Goal: Information Seeking & Learning: Learn about a topic

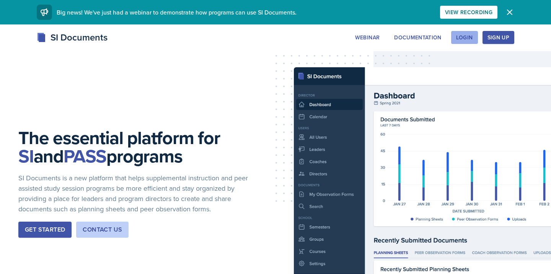
click at [459, 37] on div "Login" at bounding box center [464, 37] width 17 height 6
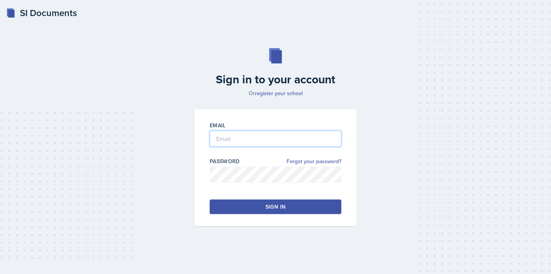
click at [234, 146] on input "email" at bounding box center [276, 139] width 132 height 16
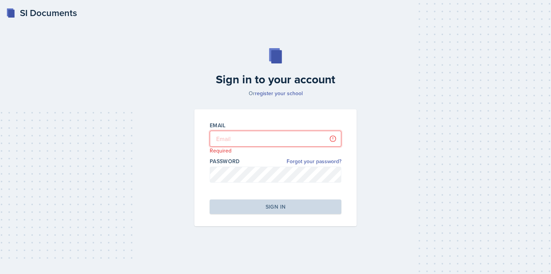
type input "[EMAIL_ADDRESS][DOMAIN_NAME]"
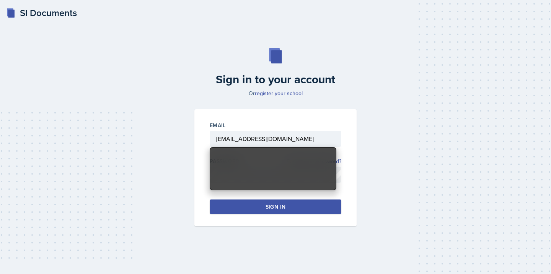
click at [436, 130] on div "Sign in to your account Or register your school Email [EMAIL_ADDRESS][DOMAIN_NA…" at bounding box center [275, 137] width 526 height 227
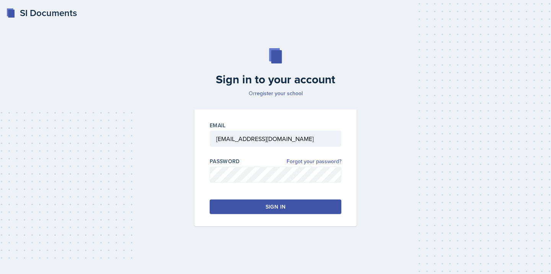
click at [239, 212] on button "Sign in" at bounding box center [276, 207] width 132 height 15
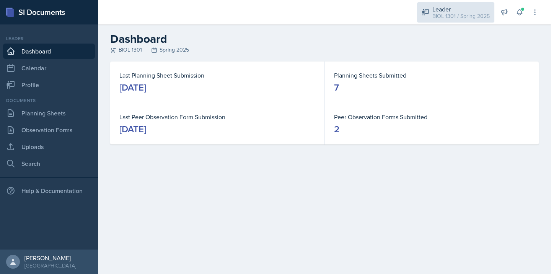
click at [471, 20] on div "Leader BIOL 1301 / Spring 2025" at bounding box center [455, 12] width 77 height 20
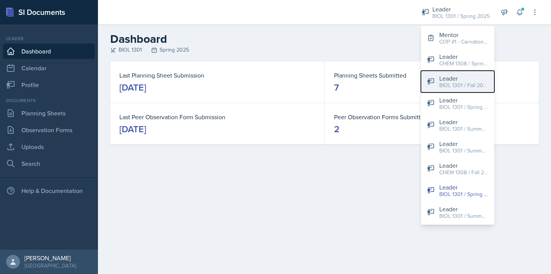
click at [469, 82] on div "BIOL 1301 / Fall 2024" at bounding box center [463, 85] width 49 height 8
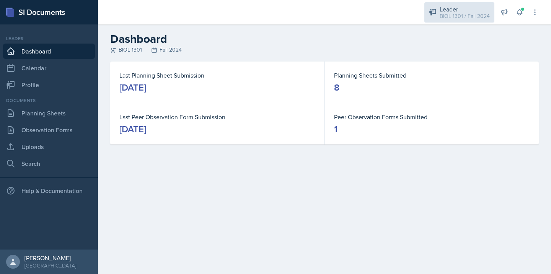
click at [462, 7] on div "Leader" at bounding box center [465, 9] width 50 height 9
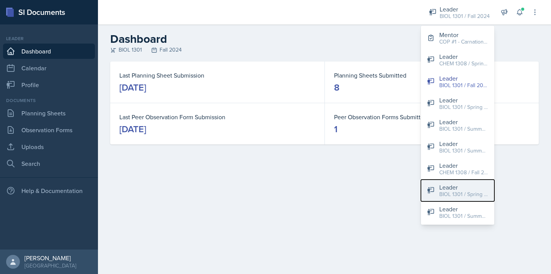
click at [468, 197] on div "BIOL 1301 / Spring 2025" at bounding box center [463, 195] width 49 height 8
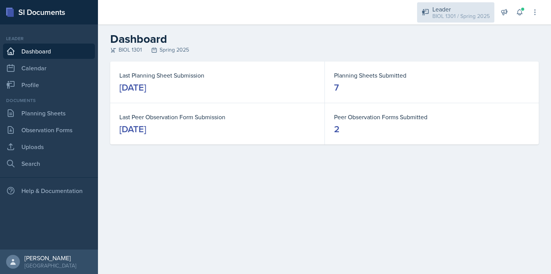
click at [446, 3] on div "Leader BIOL 1301 / Spring 2025" at bounding box center [455, 12] width 77 height 20
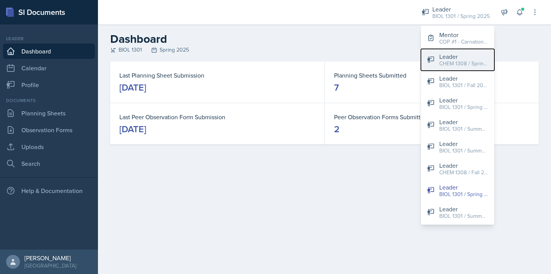
click at [468, 62] on div "CHEM 1308 / Spring 2024" at bounding box center [463, 64] width 49 height 8
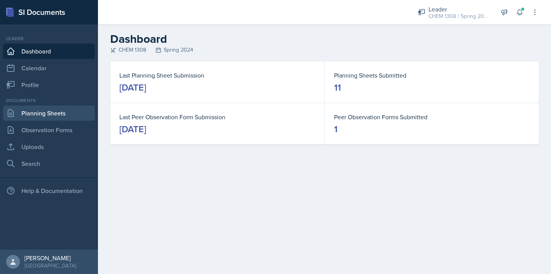
click at [61, 109] on link "Planning Sheets" at bounding box center [49, 113] width 92 height 15
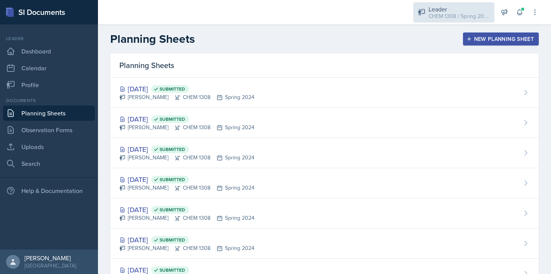
click at [455, 14] on div "CHEM 1308 / Spring 2024" at bounding box center [458, 16] width 61 height 8
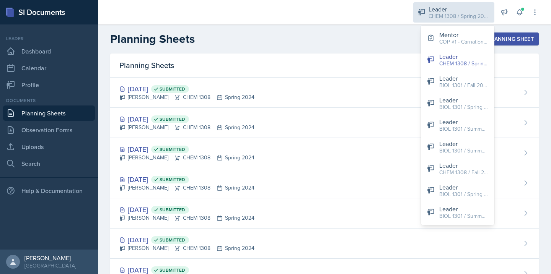
click at [445, 11] on div "Leader" at bounding box center [458, 9] width 61 height 9
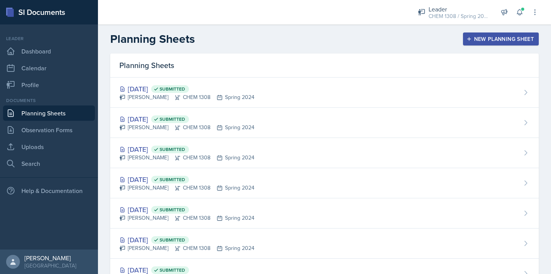
click at [482, 38] on div "New Planning Sheet" at bounding box center [501, 39] width 66 height 6
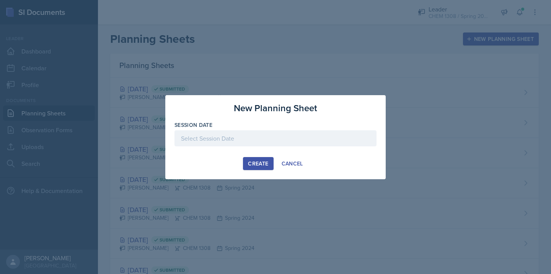
click at [233, 138] on div at bounding box center [275, 138] width 202 height 16
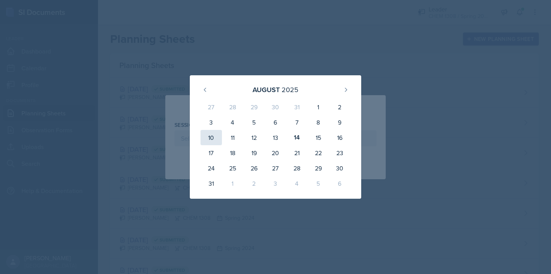
click at [220, 138] on div "10" at bounding box center [210, 137] width 21 height 15
type input "[DATE]"
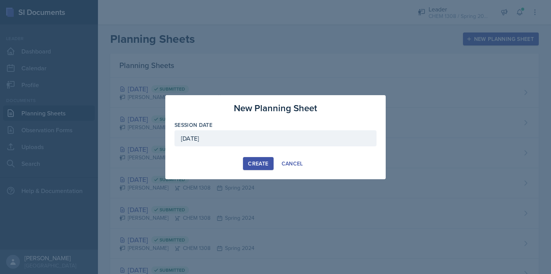
click at [290, 170] on div "New Planning Sheet Session Date [DATE] [DATE] 27 28 29 30 31 1 2 3 4 5 6 7 8 9 …" at bounding box center [275, 137] width 220 height 84
click at [290, 166] on div "Cancel" at bounding box center [292, 164] width 21 height 6
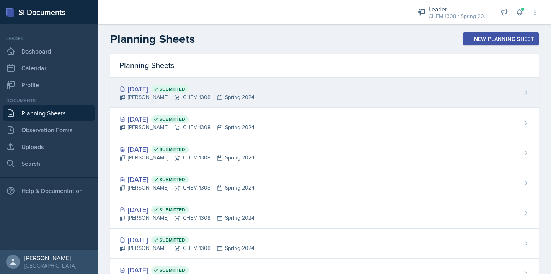
click at [148, 90] on div "[DATE] Submitted" at bounding box center [186, 89] width 135 height 10
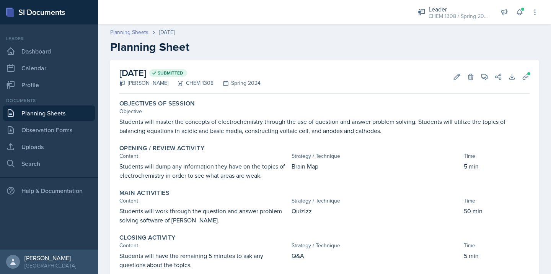
click at [132, 32] on link "Planning Sheets" at bounding box center [129, 32] width 38 height 8
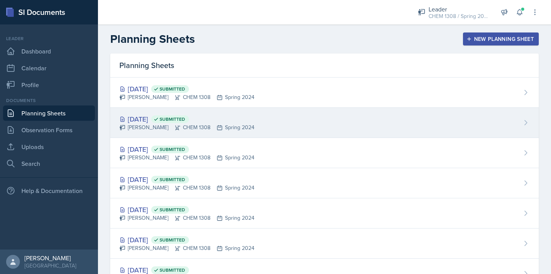
click at [141, 120] on div "[DATE] Submitted" at bounding box center [186, 119] width 135 height 10
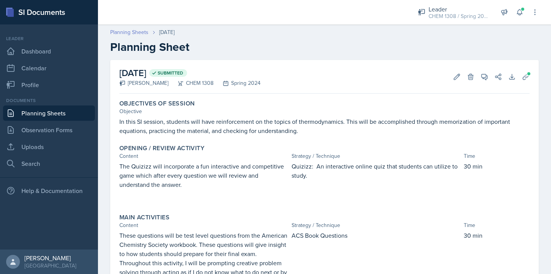
click at [134, 31] on link "Planning Sheets" at bounding box center [129, 32] width 38 height 8
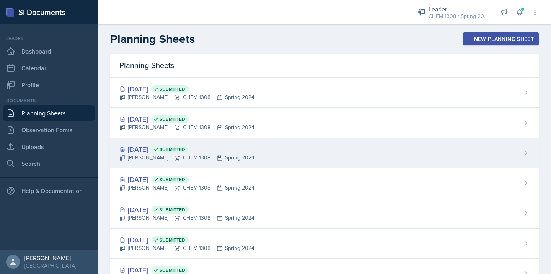
click at [147, 149] on div "[DATE] Submitted" at bounding box center [186, 149] width 135 height 10
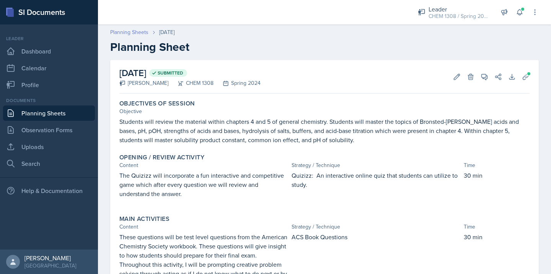
click at [127, 33] on link "Planning Sheets" at bounding box center [129, 32] width 38 height 8
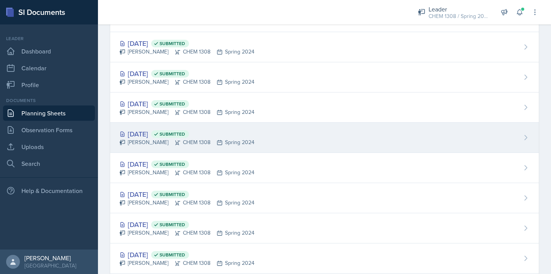
scroll to position [51, 0]
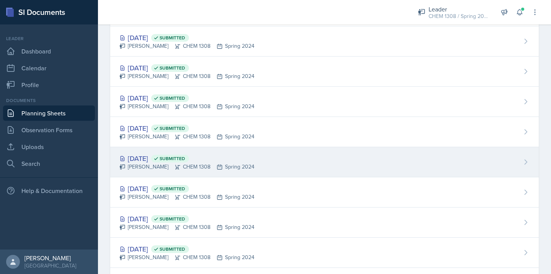
click at [155, 157] on div "[DATE] Submitted" at bounding box center [186, 158] width 135 height 10
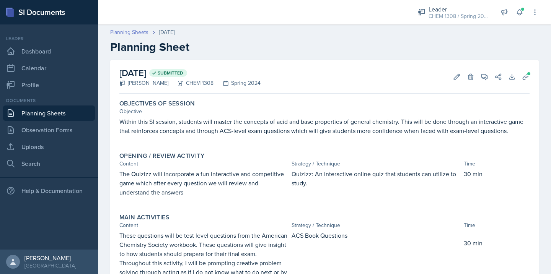
click at [130, 33] on link "Planning Sheets" at bounding box center [129, 32] width 38 height 8
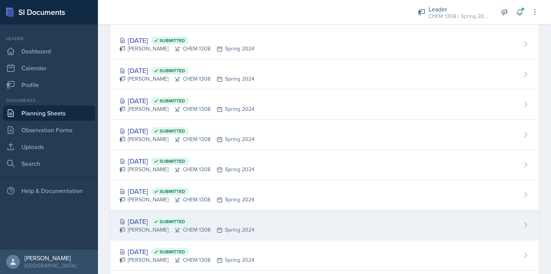
scroll to position [50, 0]
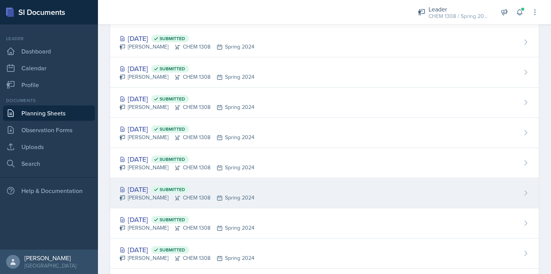
click at [153, 192] on div "[DATE] Submitted" at bounding box center [186, 189] width 135 height 10
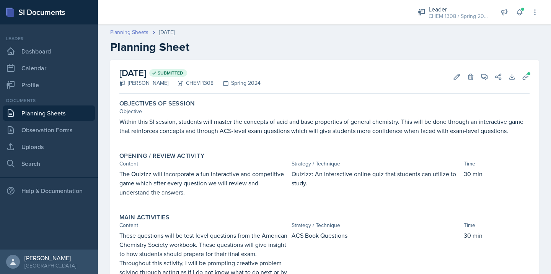
click at [134, 31] on link "Planning Sheets" at bounding box center [129, 32] width 38 height 8
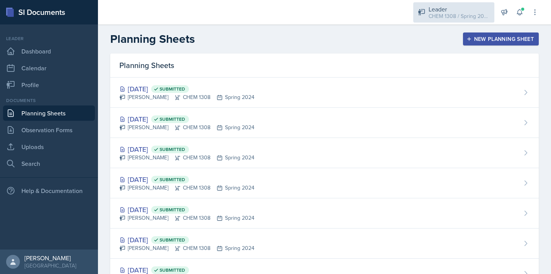
click at [442, 13] on div "CHEM 1308 / Spring 2024" at bounding box center [458, 16] width 61 height 8
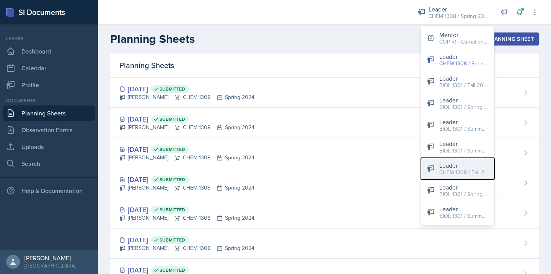
click at [476, 172] on div "CHEM 1308 / Fall 2023" at bounding box center [463, 173] width 49 height 8
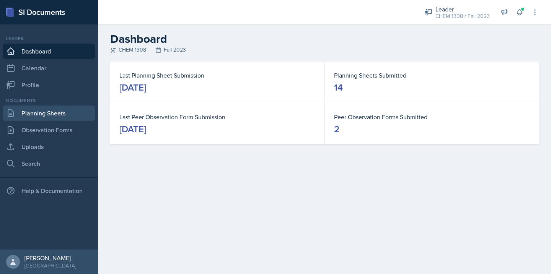
click at [48, 109] on link "Planning Sheets" at bounding box center [49, 113] width 92 height 15
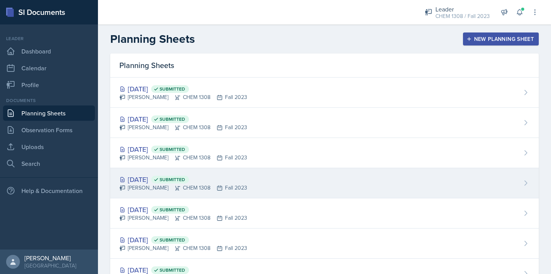
scroll to position [11, 0]
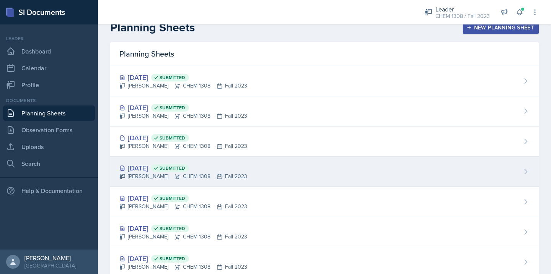
click at [153, 162] on div "[DATE] Submitted [PERSON_NAME] CHEM 1308 Fall 2023" at bounding box center [324, 172] width 428 height 30
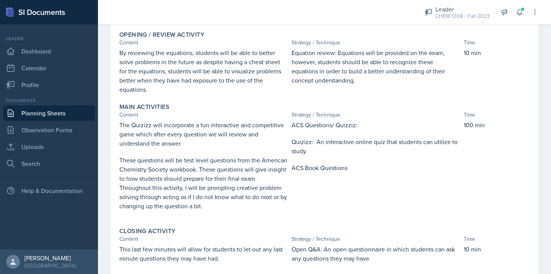
scroll to position [124, 0]
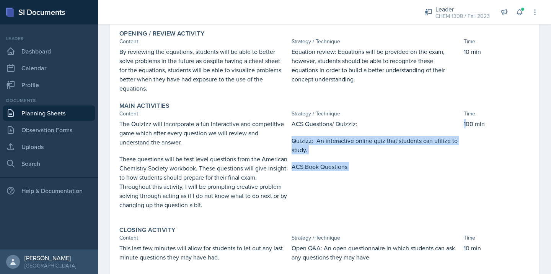
drag, startPoint x: 466, startPoint y: 124, endPoint x: 450, endPoint y: 130, distance: 16.8
click at [450, 130] on div "The Quizizz will incorporate a fun interactive and competitive game which after…" at bounding box center [324, 168] width 410 height 98
click at [450, 130] on p at bounding box center [376, 133] width 169 height 8
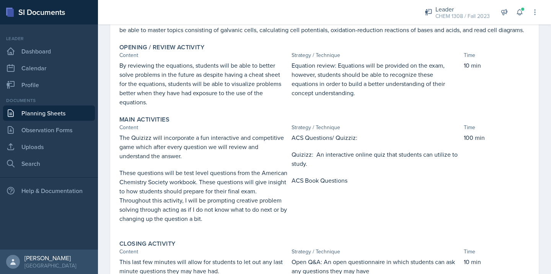
scroll to position [10, 0]
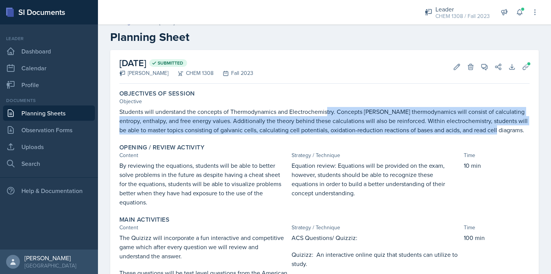
drag, startPoint x: 328, startPoint y: 113, endPoint x: 498, endPoint y: 134, distance: 171.1
click at [498, 134] on p "Students will understand the concepts of Thermodynamics and Electrochemistry. C…" at bounding box center [324, 121] width 410 height 28
click at [341, 111] on p "Students will understand the concepts of Thermodynamics and Electrochemistry. C…" at bounding box center [324, 121] width 410 height 28
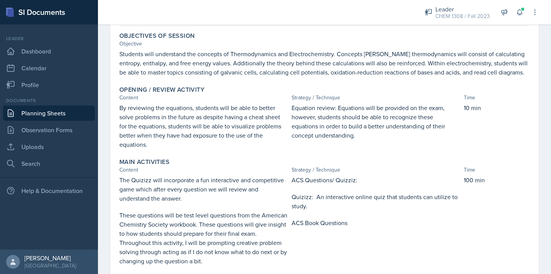
scroll to position [98, 0]
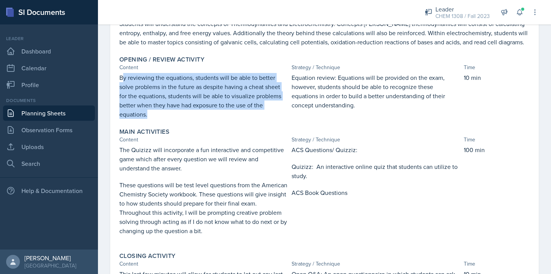
drag, startPoint x: 124, startPoint y: 79, endPoint x: 238, endPoint y: 121, distance: 121.7
click at [238, 121] on div "Opening / Review Activity Content Strategy / Technique Time By reviewing the eq…" at bounding box center [324, 87] width 416 height 69
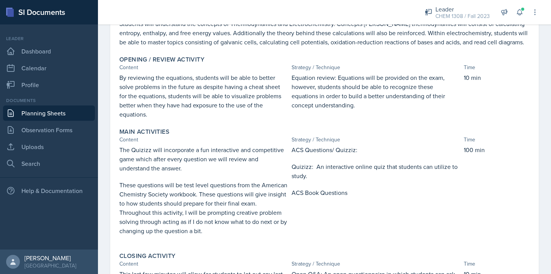
click at [302, 96] on p "Equation review: Equations will be provided on the exam, however, students shou…" at bounding box center [376, 91] width 169 height 37
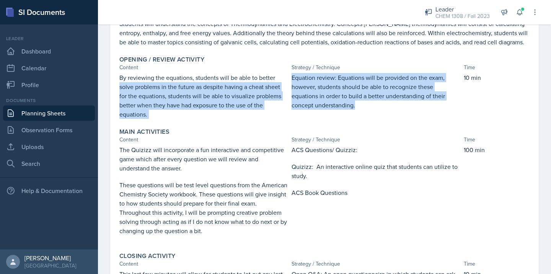
drag, startPoint x: 289, startPoint y: 75, endPoint x: 372, endPoint y: 115, distance: 92.1
click at [372, 115] on div "By reviewing the equations, students will be able to better solve problems in t…" at bounding box center [324, 96] width 410 height 46
click at [372, 115] on div "Equation review: Equations will be provided on the exam, however, students shou…" at bounding box center [376, 96] width 169 height 46
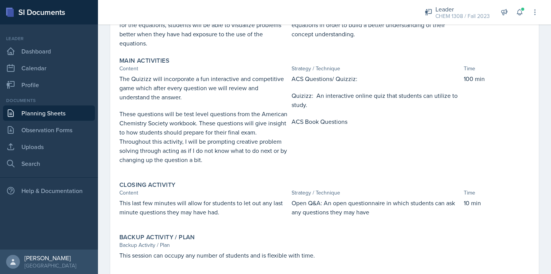
scroll to position [193, 0]
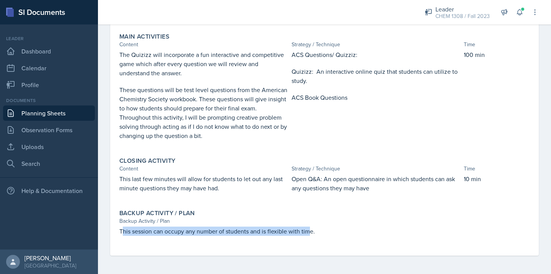
drag, startPoint x: 311, startPoint y: 235, endPoint x: 122, endPoint y: 233, distance: 188.6
click at [122, 233] on p "This session can occupy any number of students and is flexible with time." at bounding box center [324, 231] width 410 height 9
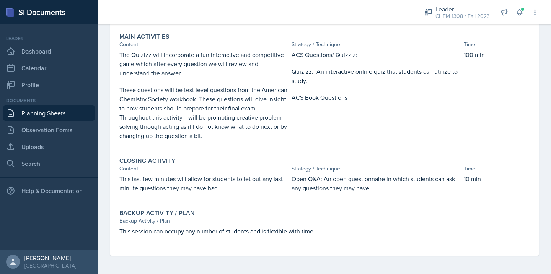
click at [244, 145] on p at bounding box center [203, 144] width 169 height 8
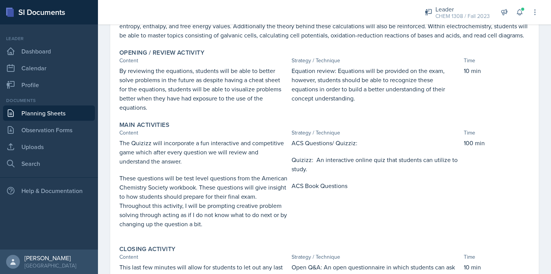
scroll to position [0, 0]
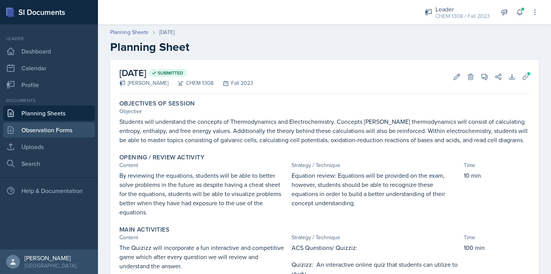
click at [38, 132] on link "Observation Forms" at bounding box center [49, 129] width 92 height 15
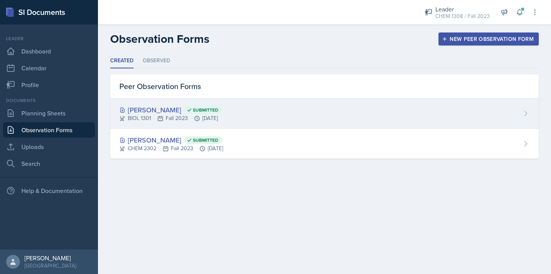
click at [161, 111] on div "[DEMOGRAPHIC_DATA][PERSON_NAME] Submitted" at bounding box center [170, 110] width 103 height 10
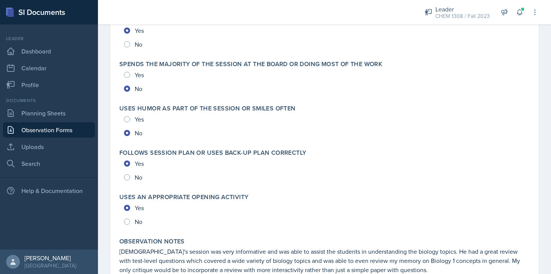
scroll to position [1664, 0]
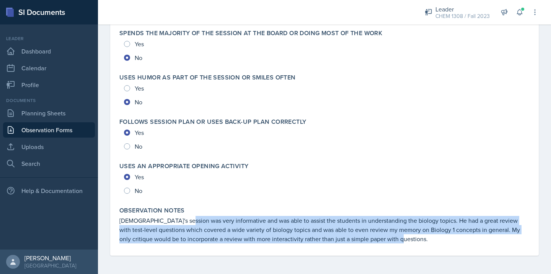
drag, startPoint x: 180, startPoint y: 223, endPoint x: 435, endPoint y: 237, distance: 254.8
click at [435, 237] on p "[DEMOGRAPHIC_DATA]'s session was very informative and was able to assist the st…" at bounding box center [324, 230] width 410 height 28
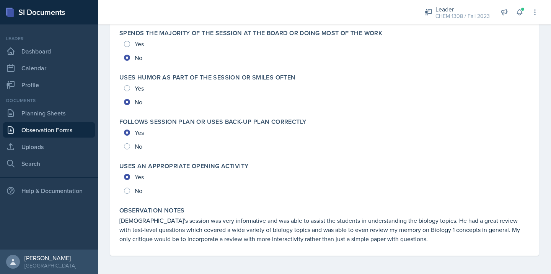
click at [313, 191] on div "Yes No" at bounding box center [324, 184] width 410 height 28
click at [24, 116] on link "Planning Sheets" at bounding box center [49, 113] width 92 height 15
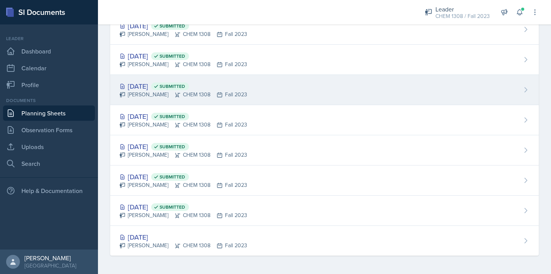
click at [161, 80] on div "[DATE] Submitted [PERSON_NAME] CHEM 1308 Fall 2023" at bounding box center [324, 90] width 428 height 30
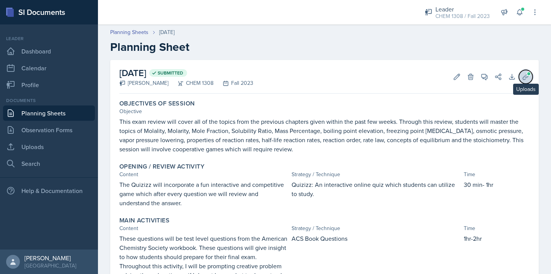
click at [524, 73] on icon at bounding box center [526, 77] width 8 height 8
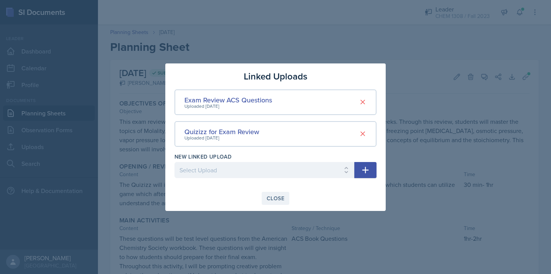
click at [272, 200] on div "Close" at bounding box center [276, 198] width 18 height 6
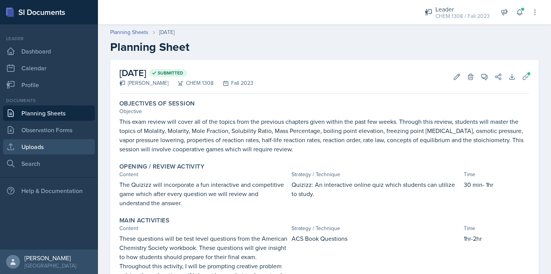
click at [34, 151] on link "Uploads" at bounding box center [49, 146] width 92 height 15
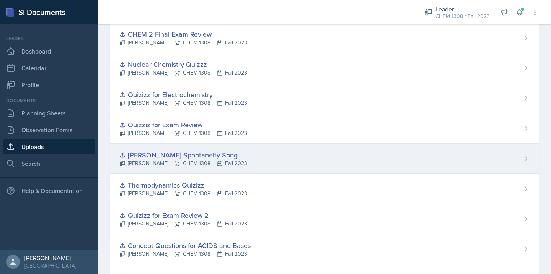
scroll to position [54, 0]
click at [171, 155] on div "[PERSON_NAME] Spontaneity Song" at bounding box center [183, 155] width 128 height 10
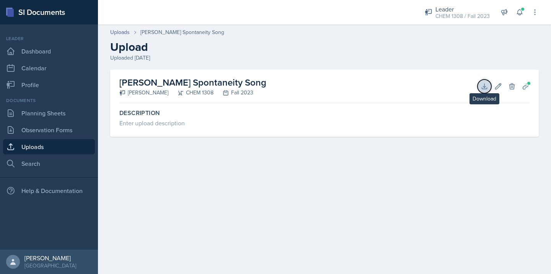
click at [484, 83] on icon at bounding box center [485, 87] width 8 height 8
click at [37, 148] on link "Uploads" at bounding box center [49, 146] width 92 height 15
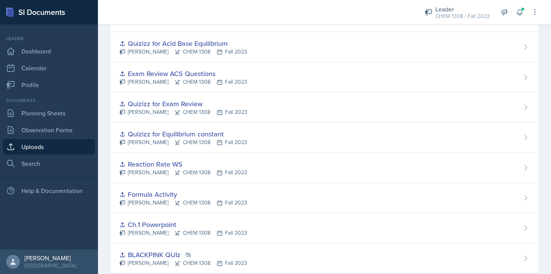
scroll to position [305, 0]
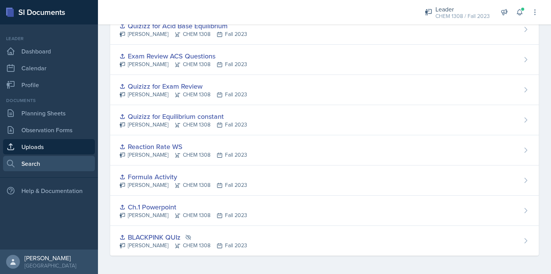
click at [47, 164] on link "Search" at bounding box center [49, 163] width 92 height 15
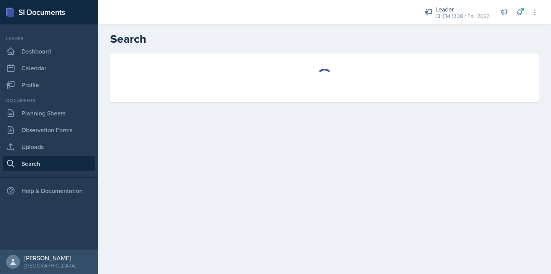
select select "all"
select select "1"
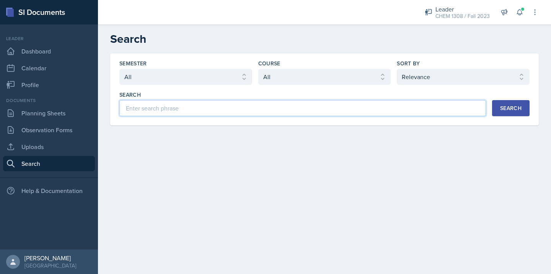
click at [267, 112] on input at bounding box center [302, 108] width 366 height 16
type input "c"
type input "C"
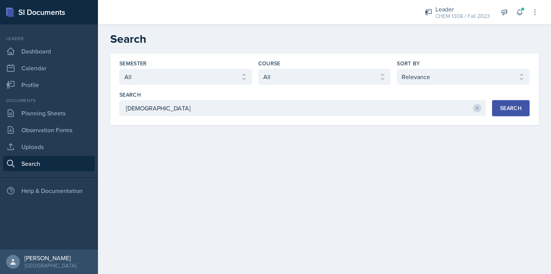
click at [515, 109] on div "Search" at bounding box center [510, 108] width 21 height 6
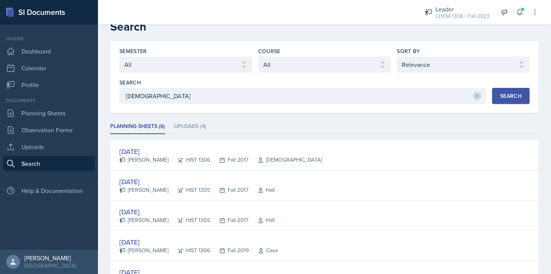
scroll to position [2, 0]
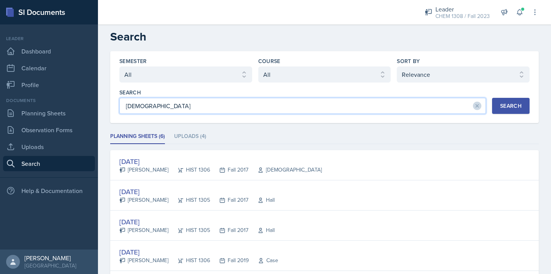
click at [160, 107] on input "[DEMOGRAPHIC_DATA]" at bounding box center [302, 106] width 366 height 16
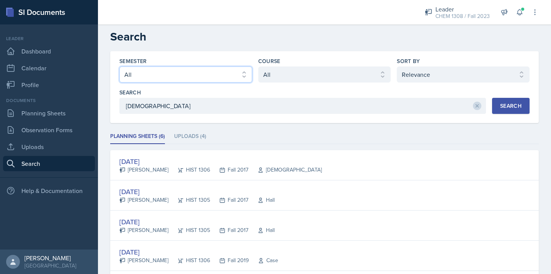
click at [215, 72] on select "Select semester All Summer II 2025 Summer I 2025 Spring 2025 Fall 2024 Summer I…" at bounding box center [185, 75] width 133 height 16
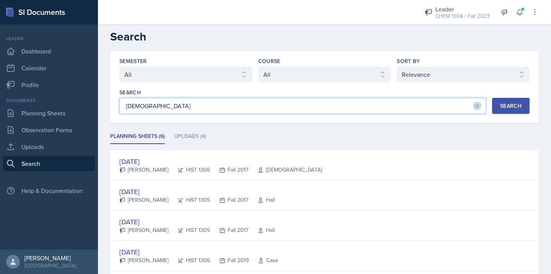
drag, startPoint x: 181, startPoint y: 107, endPoint x: 121, endPoint y: 105, distance: 59.3
click at [122, 106] on input "[DEMOGRAPHIC_DATA]" at bounding box center [302, 106] width 366 height 16
type input "\"
click at [231, 64] on div "Semester" at bounding box center [185, 61] width 133 height 8
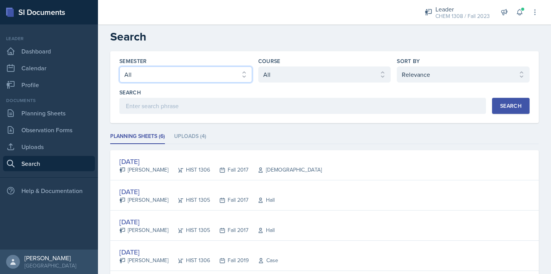
click at [231, 69] on select "Select semester All Summer II 2025 Summer I 2025 Spring 2025 Fall 2024 Summer I…" at bounding box center [185, 75] width 133 height 16
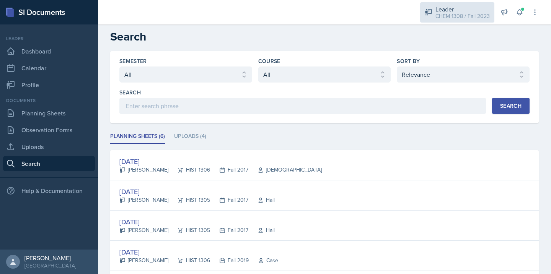
click at [447, 14] on div "CHEM 1308 / Fall 2023" at bounding box center [462, 16] width 54 height 8
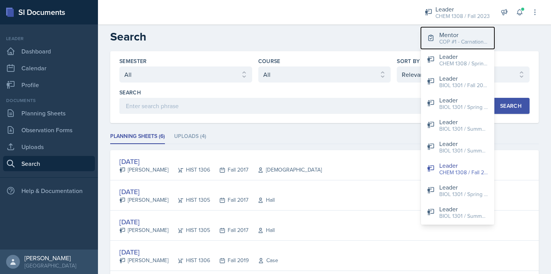
click at [453, 38] on div "COP #1 - Carnation / Spring 2025" at bounding box center [463, 42] width 49 height 8
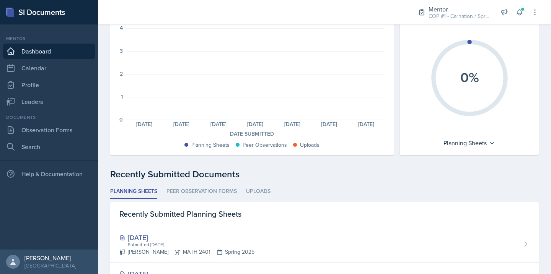
scroll to position [63, 0]
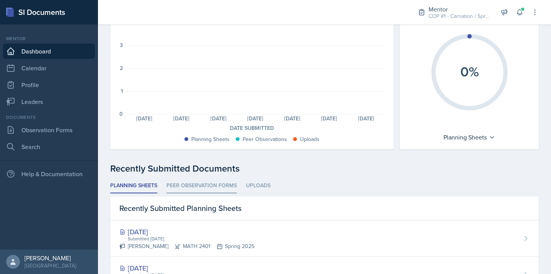
click at [201, 184] on li "Peer Observation Forms" at bounding box center [201, 186] width 70 height 15
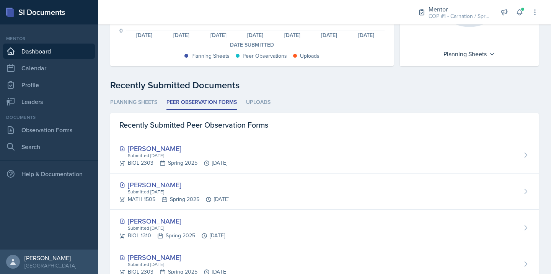
scroll to position [174, 0]
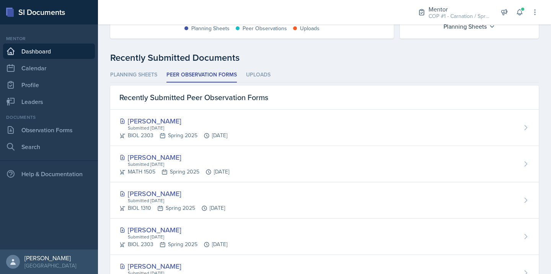
click at [258, 85] on div "Planning Sheets Peer Observation Forms Uploads Planning Sheets Peer Observation…" at bounding box center [324, 252] width 428 height 369
click at [258, 78] on li "Uploads" at bounding box center [258, 75] width 24 height 15
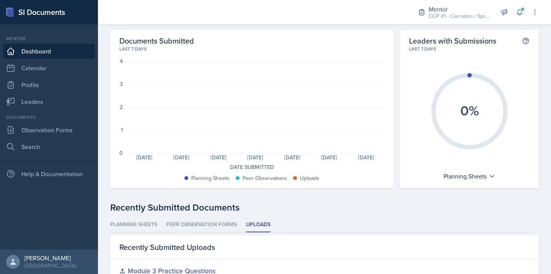
scroll to position [0, 0]
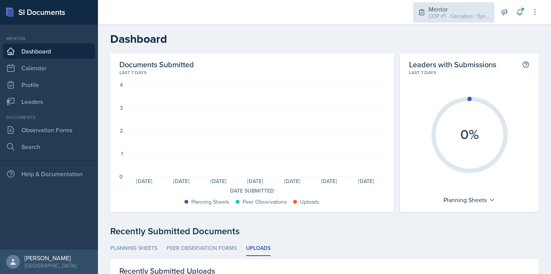
click at [450, 17] on div "COP #1 - Carnation / Spring 2025" at bounding box center [458, 16] width 61 height 8
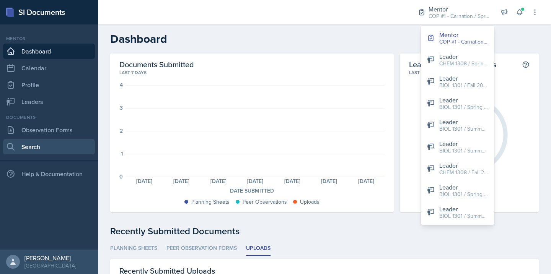
click at [28, 150] on link "Search" at bounding box center [49, 146] width 92 height 15
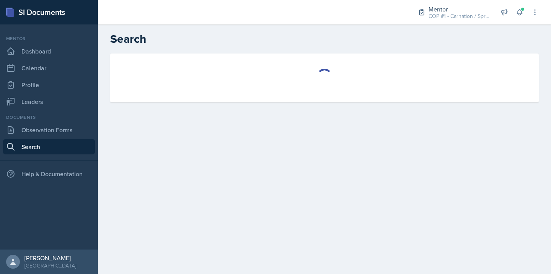
select select "all"
select select "1"
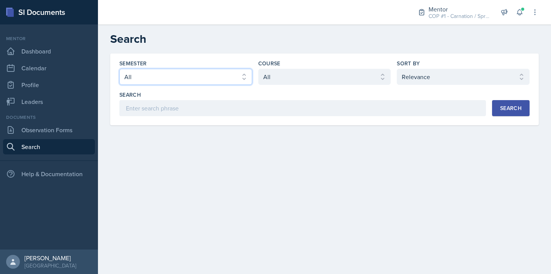
click at [181, 80] on select "Select semester All Summer II 2025 Summer I 2025 Spring 2025 Fall 2024 Summer I…" at bounding box center [185, 77] width 133 height 16
select select "7f45929c-d643-49f6-8fd4-d438319b7156"
click at [119, 69] on select "Select semester All Summer II 2025 Summer I 2025 Spring 2025 Fall 2024 Summer I…" at bounding box center [185, 77] width 133 height 16
click at [282, 72] on select "Select course All ACC 2301 ART 1301 ART 1302 ART 1310 BIOL 1301 BIOL 1302 BIOL …" at bounding box center [324, 77] width 133 height 16
click at [258, 69] on select "Select course All ACC 2301 ART 1301 ART 1302 ART 1310 BIOL 1301 BIOL 1302 BIOL …" at bounding box center [324, 77] width 133 height 16
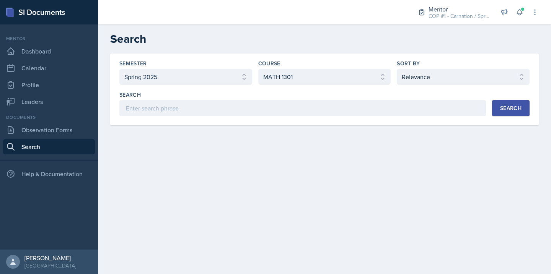
click at [503, 111] on div "Search" at bounding box center [510, 108] width 21 height 6
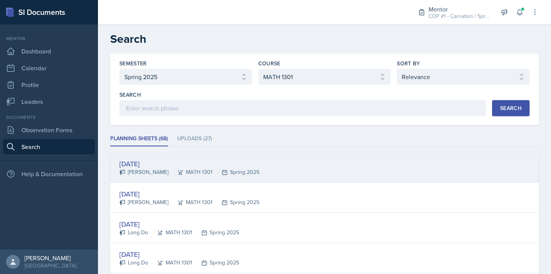
click at [151, 162] on div "[DATE]" at bounding box center [189, 164] width 140 height 10
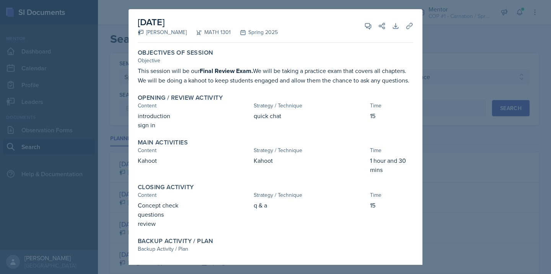
scroll to position [2, 0]
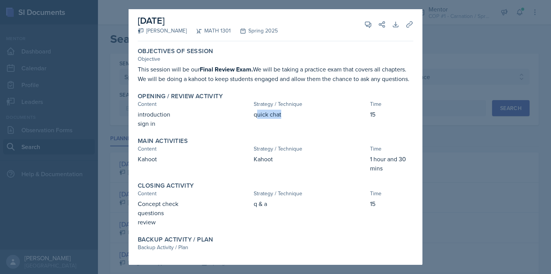
drag, startPoint x: 256, startPoint y: 115, endPoint x: 287, endPoint y: 117, distance: 30.7
click at [287, 117] on p "quick chat" at bounding box center [310, 114] width 113 height 9
click at [461, 36] on div at bounding box center [275, 137] width 551 height 274
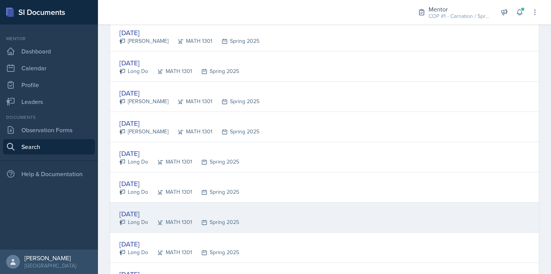
scroll to position [673, 0]
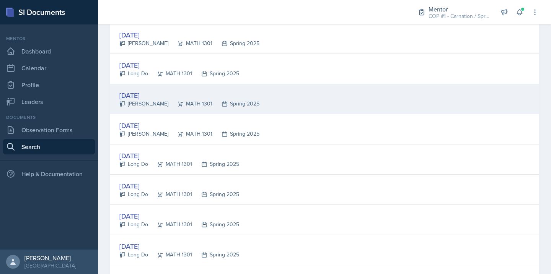
click at [143, 96] on div "[DATE]" at bounding box center [189, 95] width 140 height 10
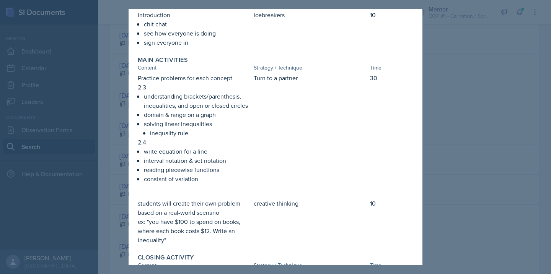
scroll to position [111, 0]
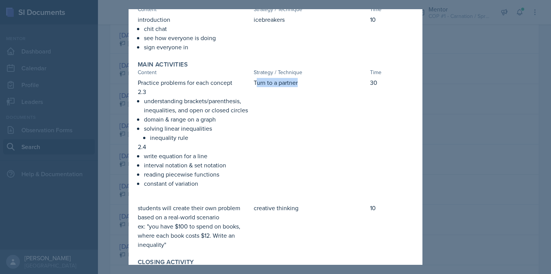
drag, startPoint x: 256, startPoint y: 81, endPoint x: 300, endPoint y: 83, distance: 43.7
click at [300, 83] on p "Turn to a partner" at bounding box center [310, 82] width 113 height 9
click at [283, 132] on div "Turn to a partner" at bounding box center [310, 137] width 113 height 118
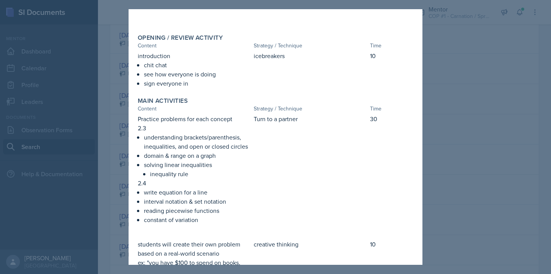
scroll to position [179, 0]
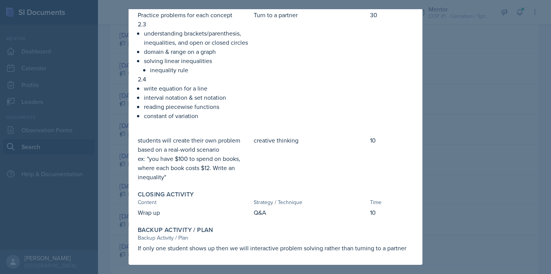
click at [474, 123] on div at bounding box center [275, 137] width 551 height 274
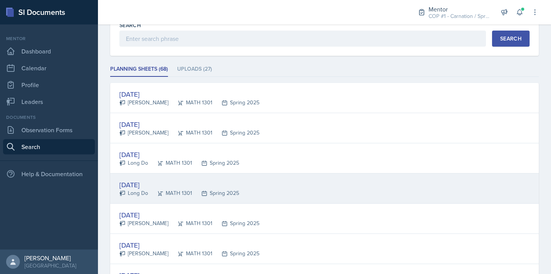
scroll to position [0, 0]
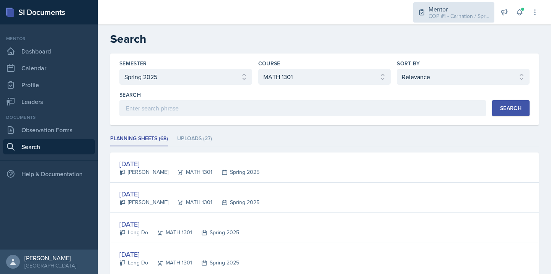
click at [459, 5] on div "Mentor" at bounding box center [458, 9] width 61 height 9
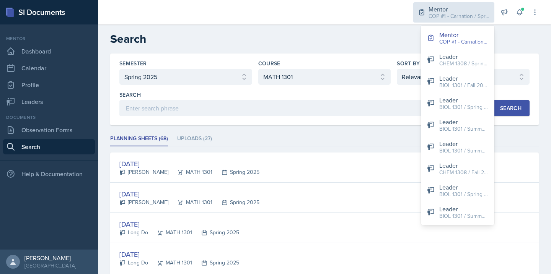
click at [455, 15] on div "COP #1 - Carnation / Spring 2025" at bounding box center [458, 16] width 61 height 8
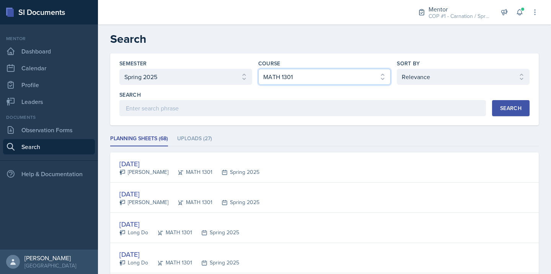
click at [317, 70] on select "Select course All ACC 2301 ART 1301 ART 1302 ART 1310 BIOL 1301 BIOL 1302 BIOL …" at bounding box center [324, 77] width 133 height 16
click at [258, 69] on select "Select course All ACC 2301 ART 1301 ART 1302 ART 1310 BIOL 1301 BIOL 1302 BIOL …" at bounding box center [324, 77] width 133 height 16
click at [525, 108] on button "Search" at bounding box center [510, 108] width 37 height 16
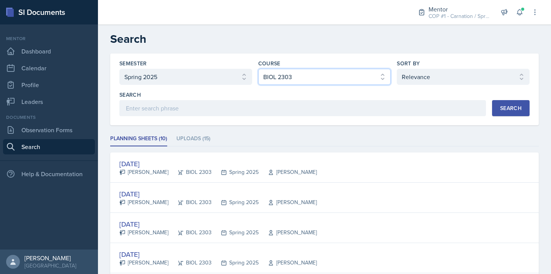
click at [355, 74] on select "Select course All ACC 2301 ART 1301 ART 1302 ART 1310 BIOL 1301 BIOL 1302 BIOL …" at bounding box center [324, 77] width 133 height 16
click at [258, 69] on select "Select course All ACC 2301 ART 1301 ART 1302 ART 1310 BIOL 1301 BIOL 1302 BIOL …" at bounding box center [324, 77] width 133 height 16
click at [309, 78] on select "Select course All ACC 2301 ART 1301 ART 1302 ART 1310 BIOL 1301 BIOL 1302 BIOL …" at bounding box center [324, 77] width 133 height 16
select select "23067eed-d86f-4b0b-bd25-21f2f1a72233"
click at [258, 69] on select "Select course All ACC 2301 ART 1301 ART 1302 ART 1310 BIOL 1301 BIOL 1302 BIOL …" at bounding box center [324, 77] width 133 height 16
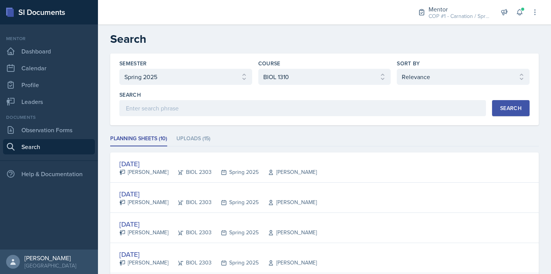
click at [508, 113] on button "Search" at bounding box center [510, 108] width 37 height 16
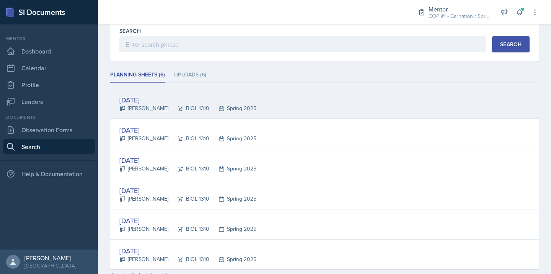
scroll to position [108, 0]
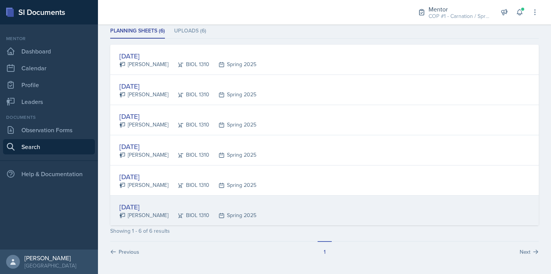
click at [155, 202] on div "[DATE]" at bounding box center [187, 207] width 137 height 10
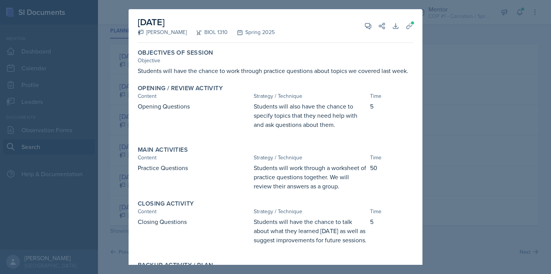
scroll to position [44, 0]
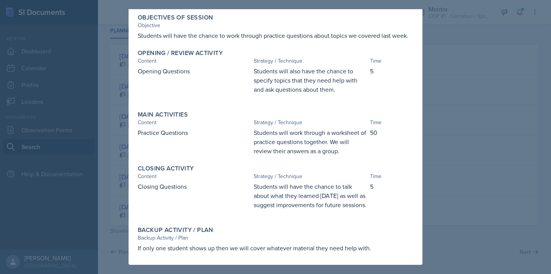
click at [448, 131] on div at bounding box center [275, 137] width 551 height 274
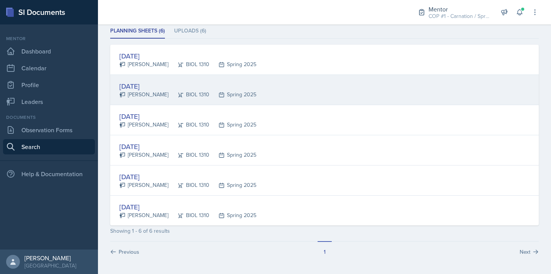
click at [152, 91] on div "[PERSON_NAME]" at bounding box center [143, 95] width 49 height 8
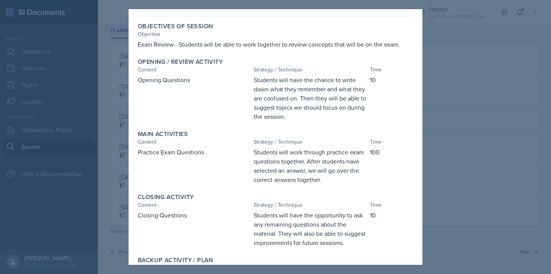
scroll to position [0, 0]
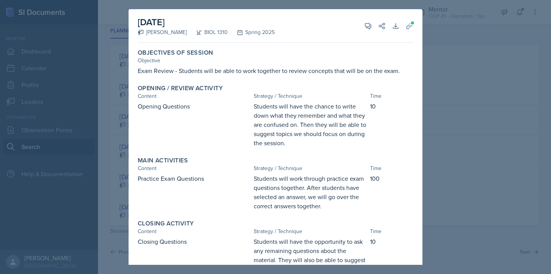
click at [489, 150] on div at bounding box center [275, 137] width 551 height 274
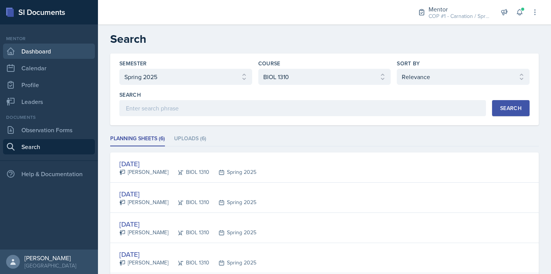
click at [42, 52] on link "Dashboard" at bounding box center [49, 51] width 92 height 15
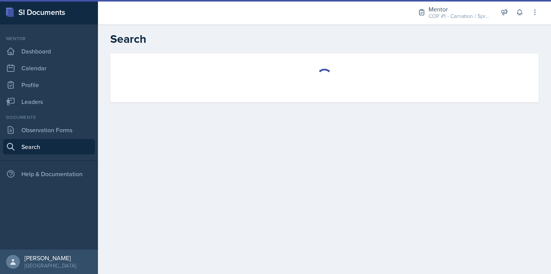
select select "all"
select select "1"
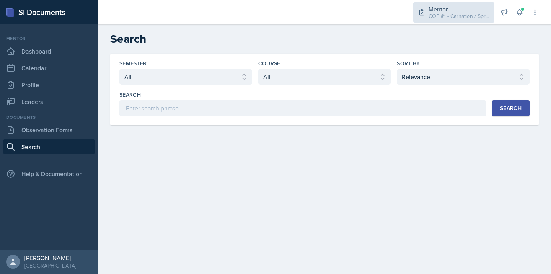
click at [456, 16] on div "COP #1 - Carnation / Spring 2025" at bounding box center [458, 16] width 61 height 8
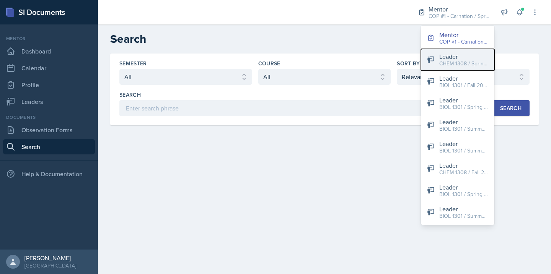
click at [461, 64] on div "CHEM 1308 / Spring 2024" at bounding box center [463, 64] width 49 height 8
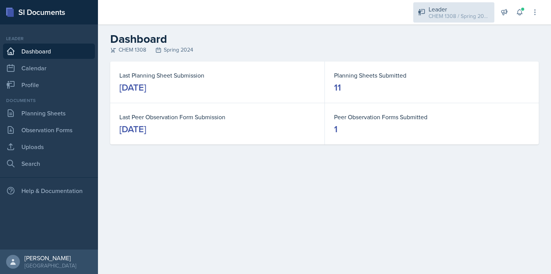
click at [463, 17] on div "CHEM 1308 / Spring 2024" at bounding box center [458, 16] width 61 height 8
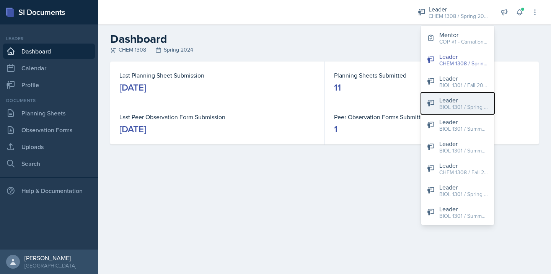
click at [459, 98] on div "Leader" at bounding box center [463, 100] width 49 height 9
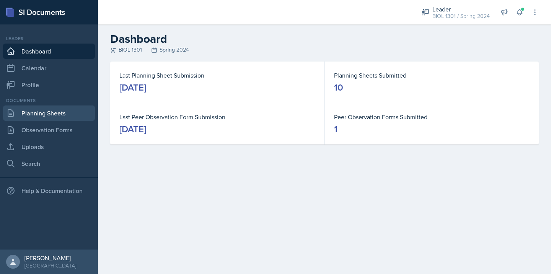
click at [45, 116] on link "Planning Sheets" at bounding box center [49, 113] width 92 height 15
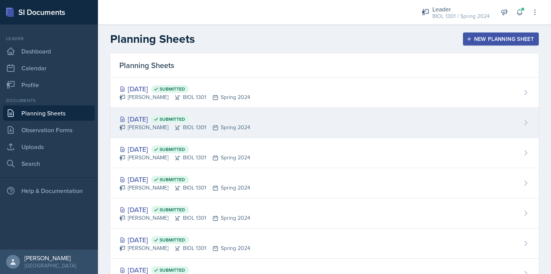
click at [149, 116] on div "[DATE] Submitted" at bounding box center [184, 119] width 131 height 10
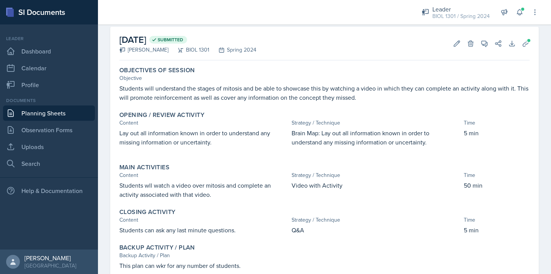
scroll to position [24, 0]
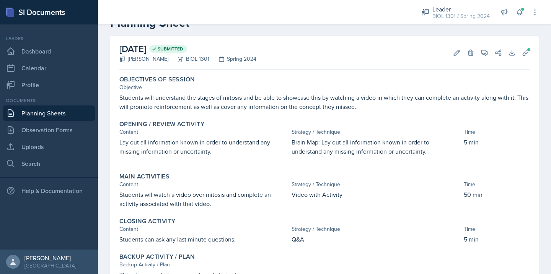
click at [43, 114] on link "Planning Sheets" at bounding box center [49, 113] width 92 height 15
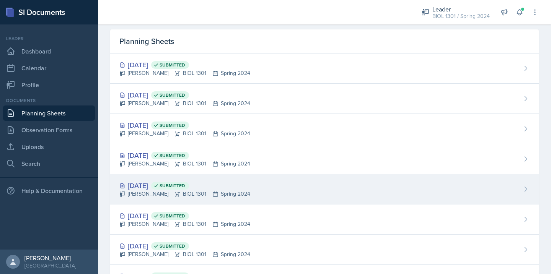
scroll to position [124, 0]
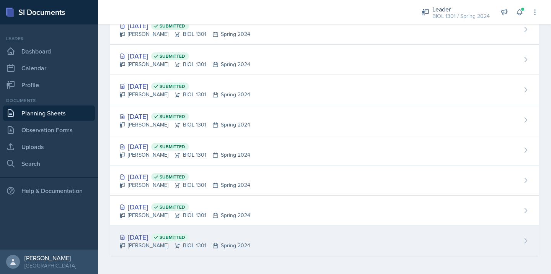
click at [147, 236] on div "Jan 29th, 2024 Submitted" at bounding box center [184, 237] width 131 height 10
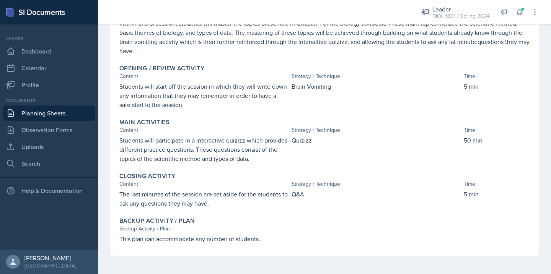
scroll to position [78, 0]
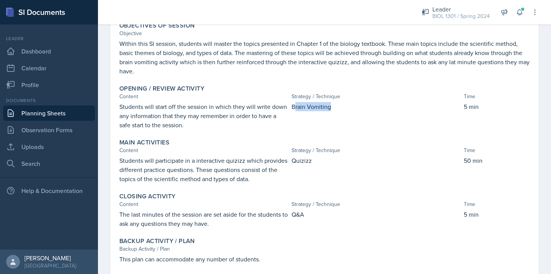
drag, startPoint x: 294, startPoint y: 108, endPoint x: 334, endPoint y: 112, distance: 40.0
click at [334, 112] on div "Brain Vomiting" at bounding box center [376, 116] width 169 height 28
click at [340, 148] on div "Strategy / Technique" at bounding box center [376, 151] width 169 height 8
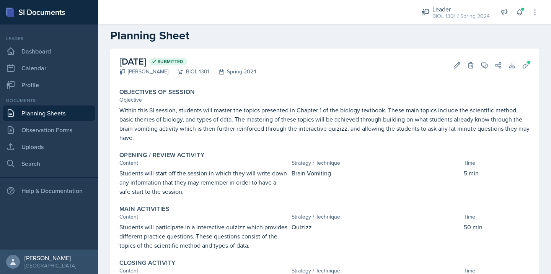
scroll to position [0, 0]
